Goal: Find specific page/section: Find specific page/section

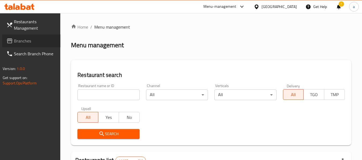
click at [39, 43] on span "Branches" at bounding box center [35, 41] width 42 height 6
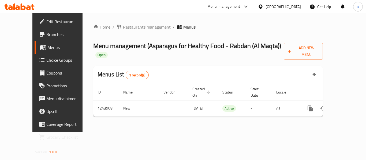
click at [123, 25] on span "Restaurants management" at bounding box center [147, 27] width 48 height 6
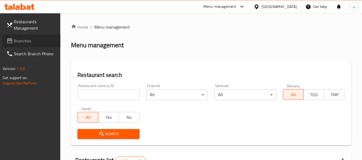
click at [31, 44] on link "Branches" at bounding box center [31, 41] width 58 height 13
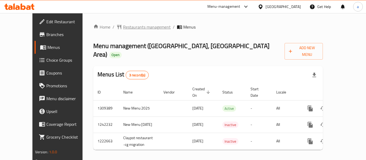
click at [135, 26] on span "Restaurants management" at bounding box center [147, 27] width 48 height 6
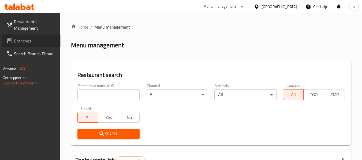
click at [22, 42] on span "Branches" at bounding box center [35, 41] width 42 height 6
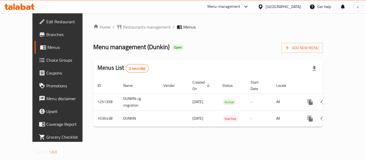
click at [115, 34] on div "Home / Restaurants management / Menus Menu management ( Dunkin ) Open Add New M…" at bounding box center [207, 78] width 229 height 108
click at [123, 30] on span "Restaurants management" at bounding box center [147, 27] width 48 height 6
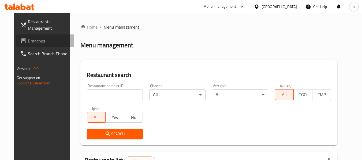
click at [29, 40] on span "Branches" at bounding box center [49, 41] width 42 height 6
